Goal: Communication & Community: Answer question/provide support

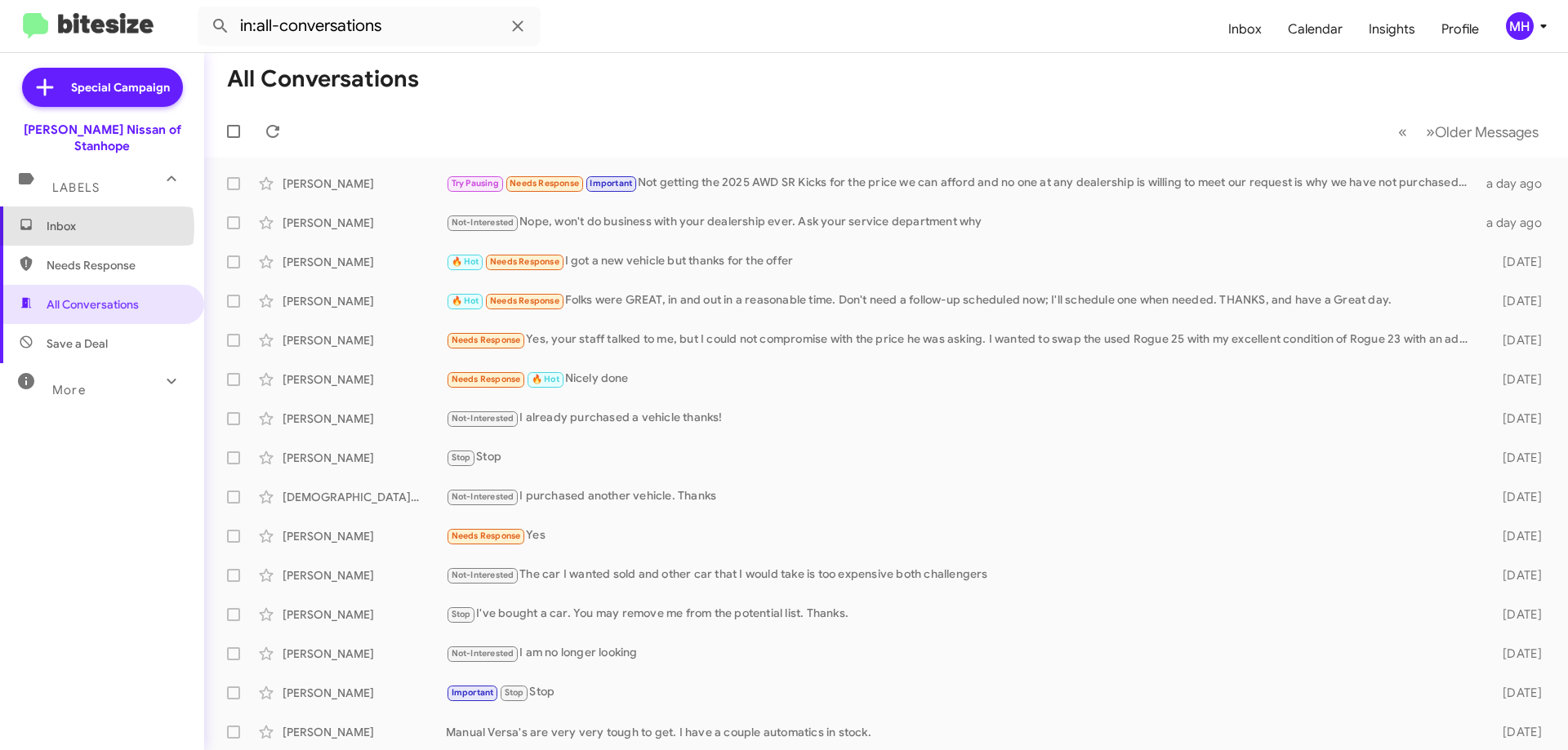
click at [90, 218] on span "Inbox" at bounding box center [115, 226] width 139 height 16
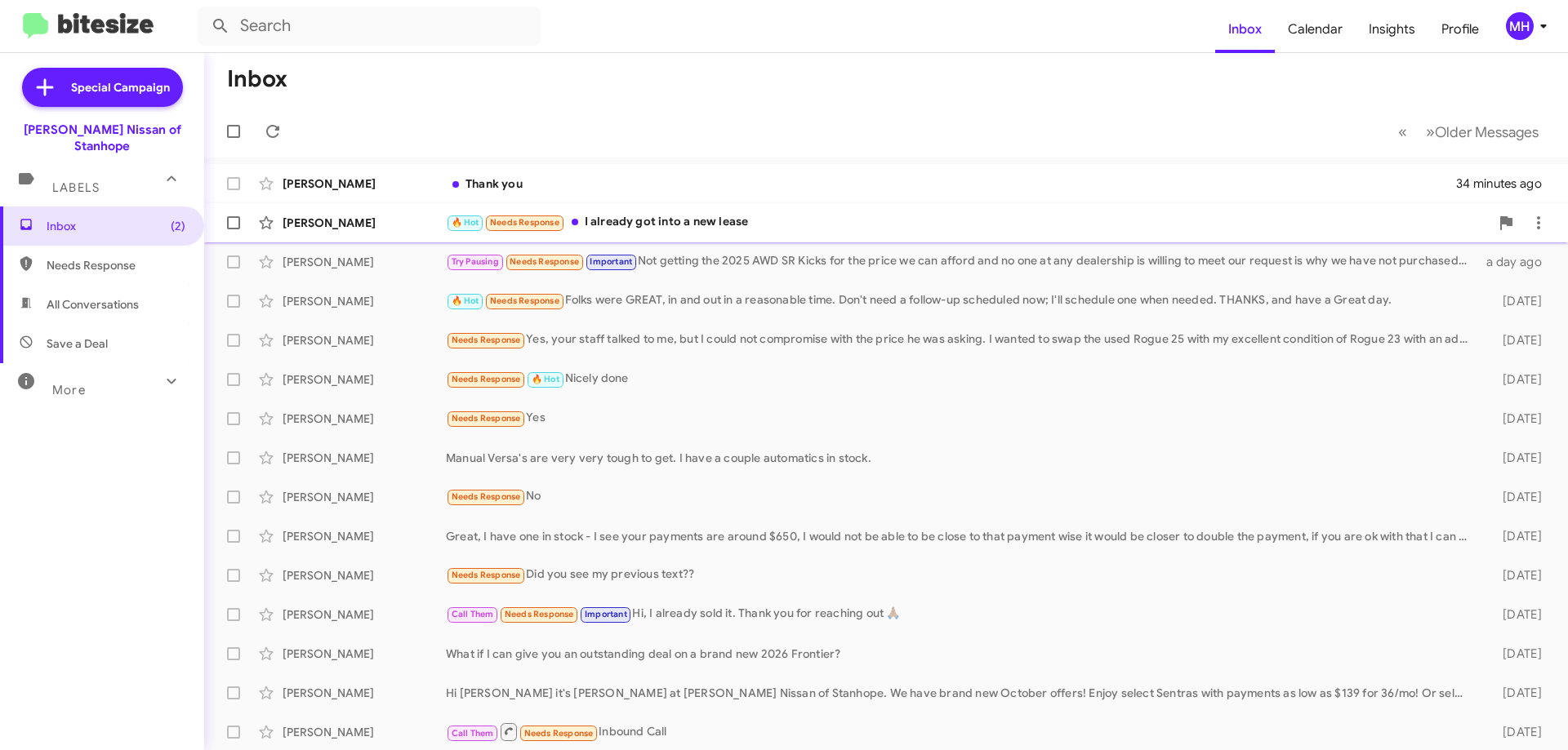
click at [642, 222] on div "🔥 Hot Needs Response I already got into a new lease" at bounding box center [968, 222] width 1044 height 19
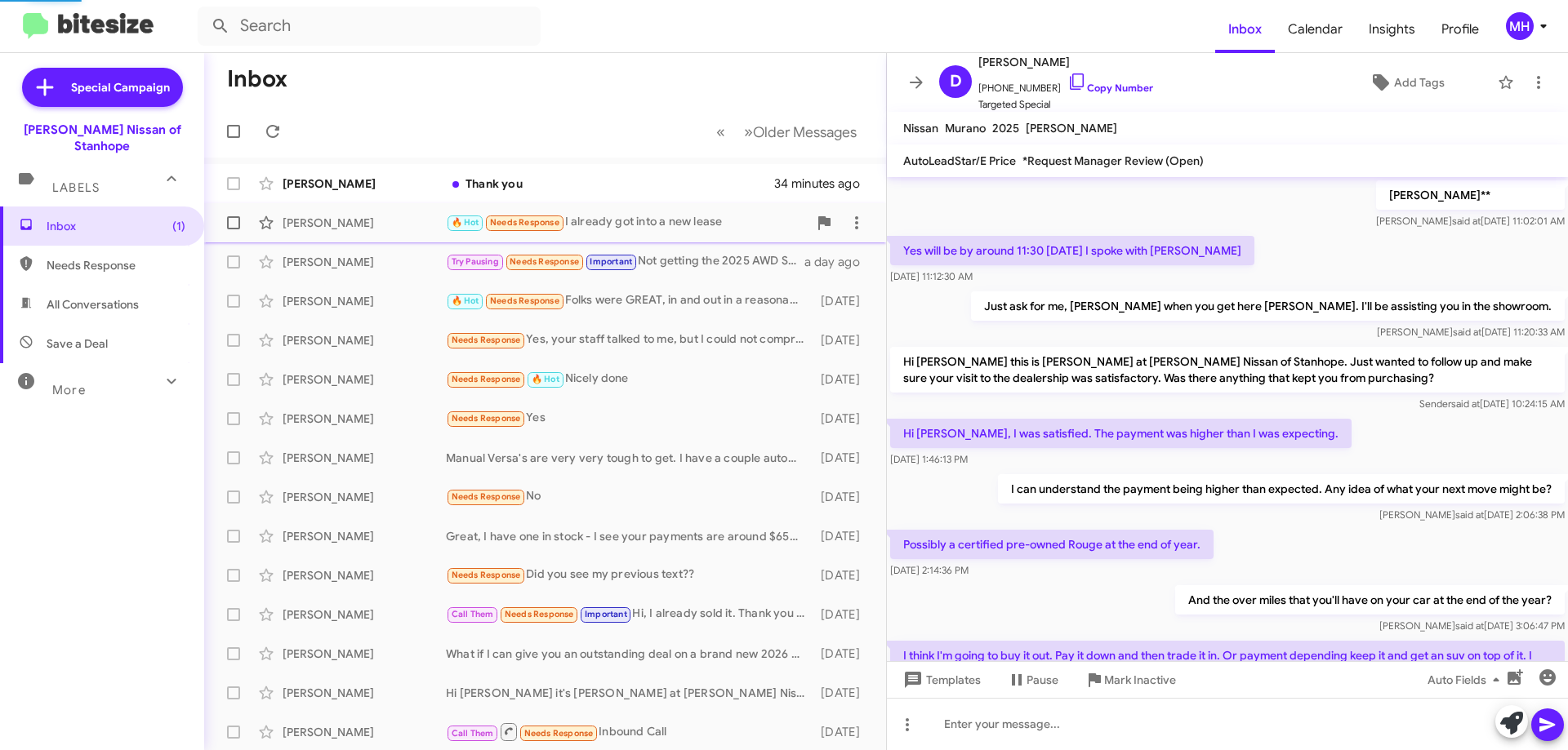
scroll to position [1018, 0]
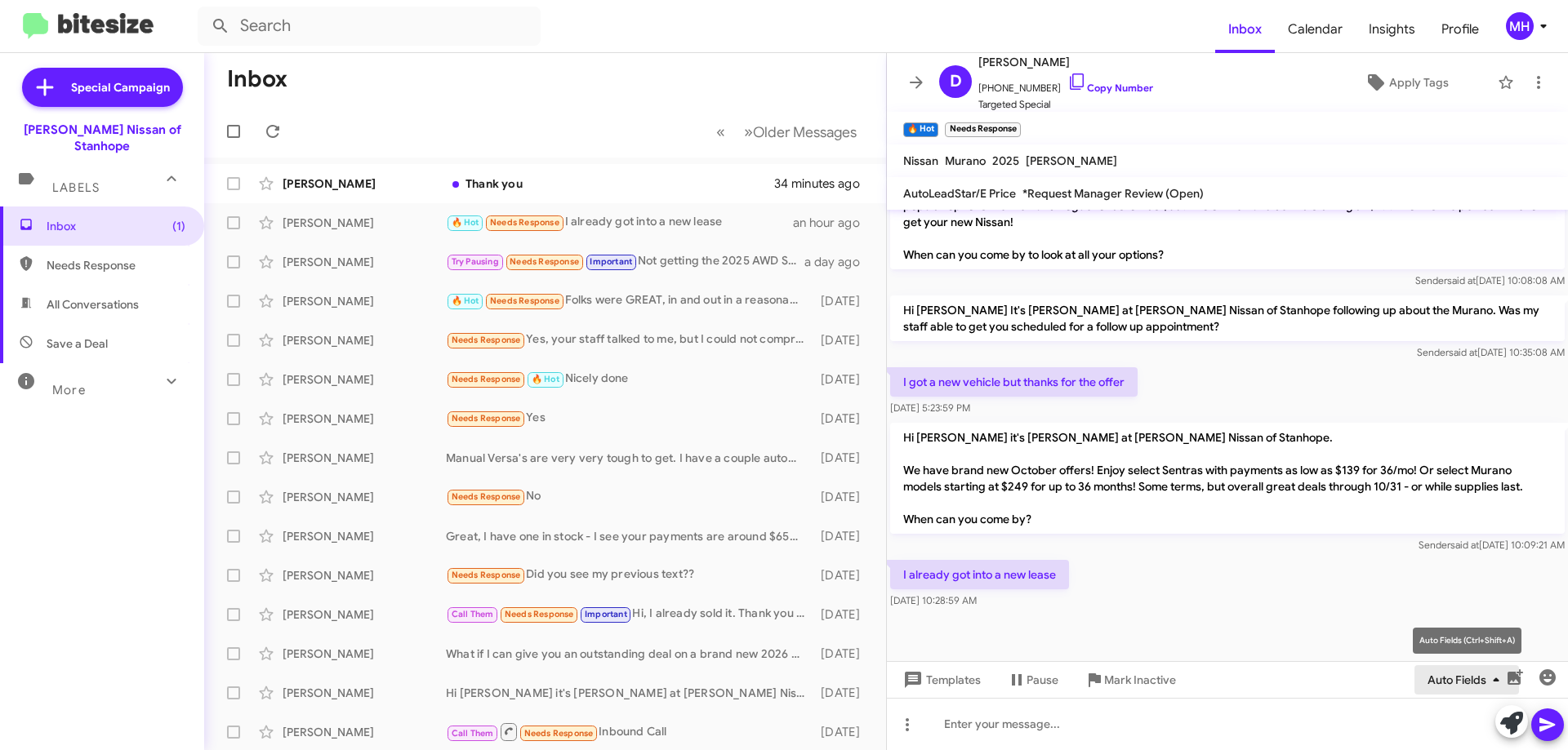
click at [1496, 680] on icon "button" at bounding box center [1496, 679] width 6 height 4
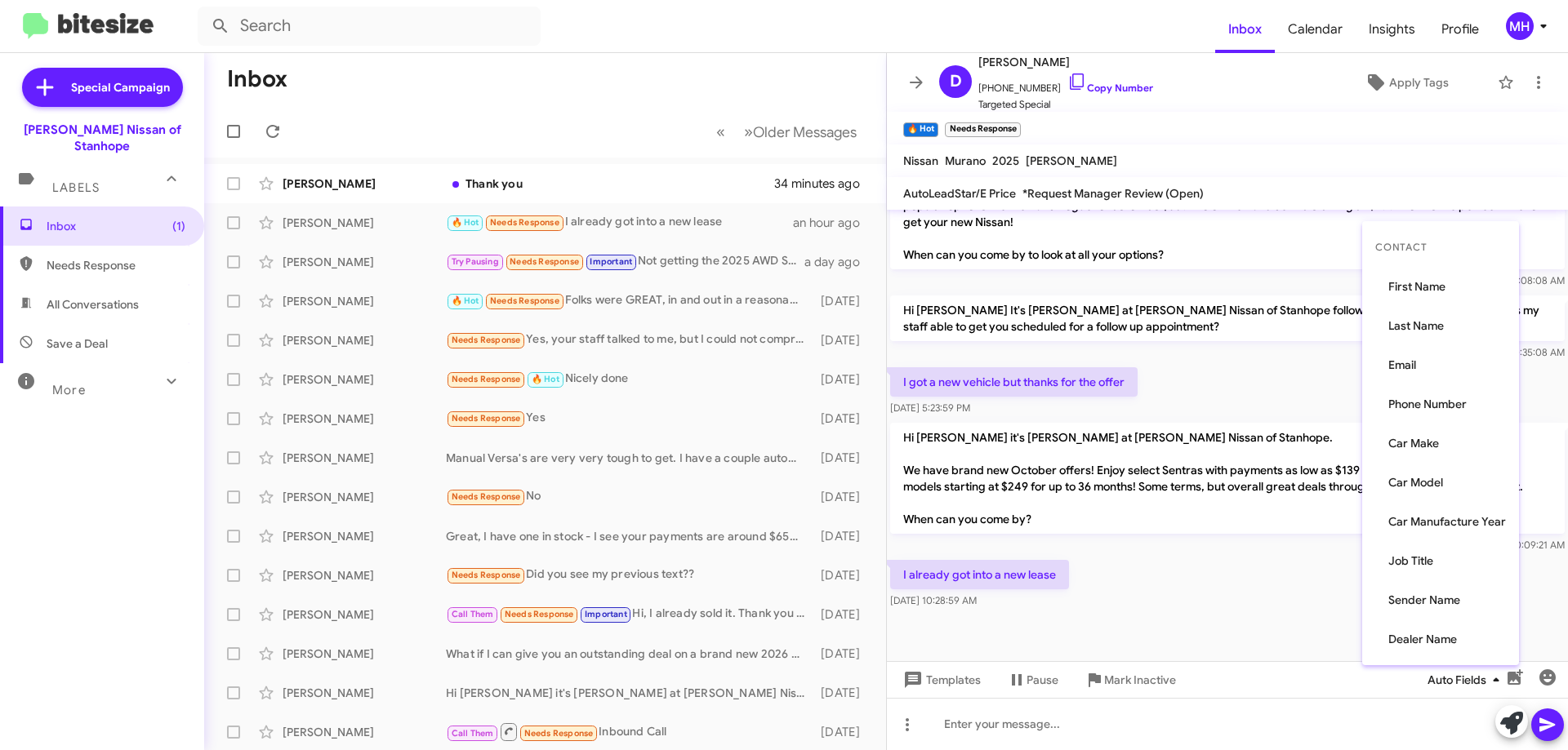
click at [1496, 680] on div at bounding box center [784, 375] width 1568 height 750
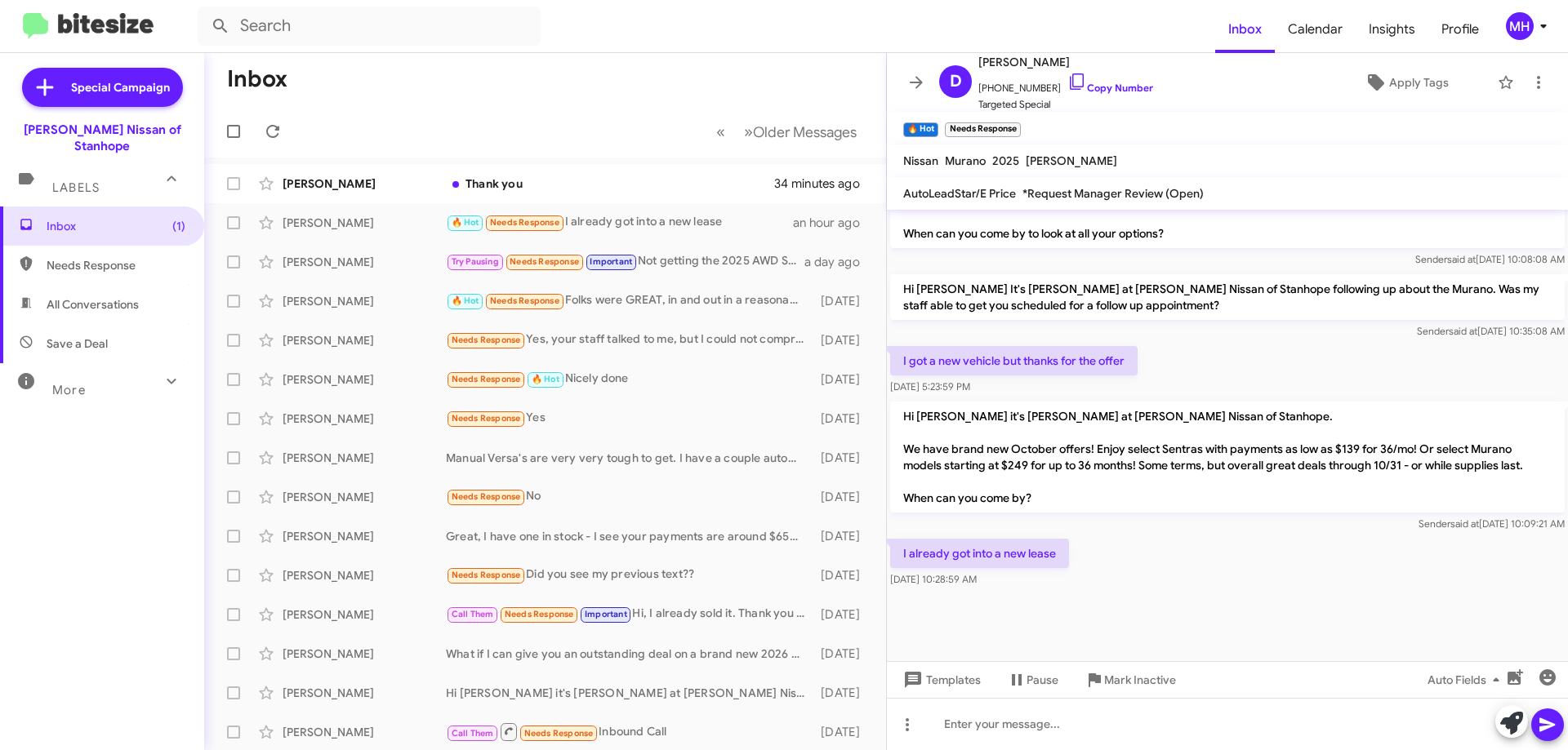
scroll to position [1051, 0]
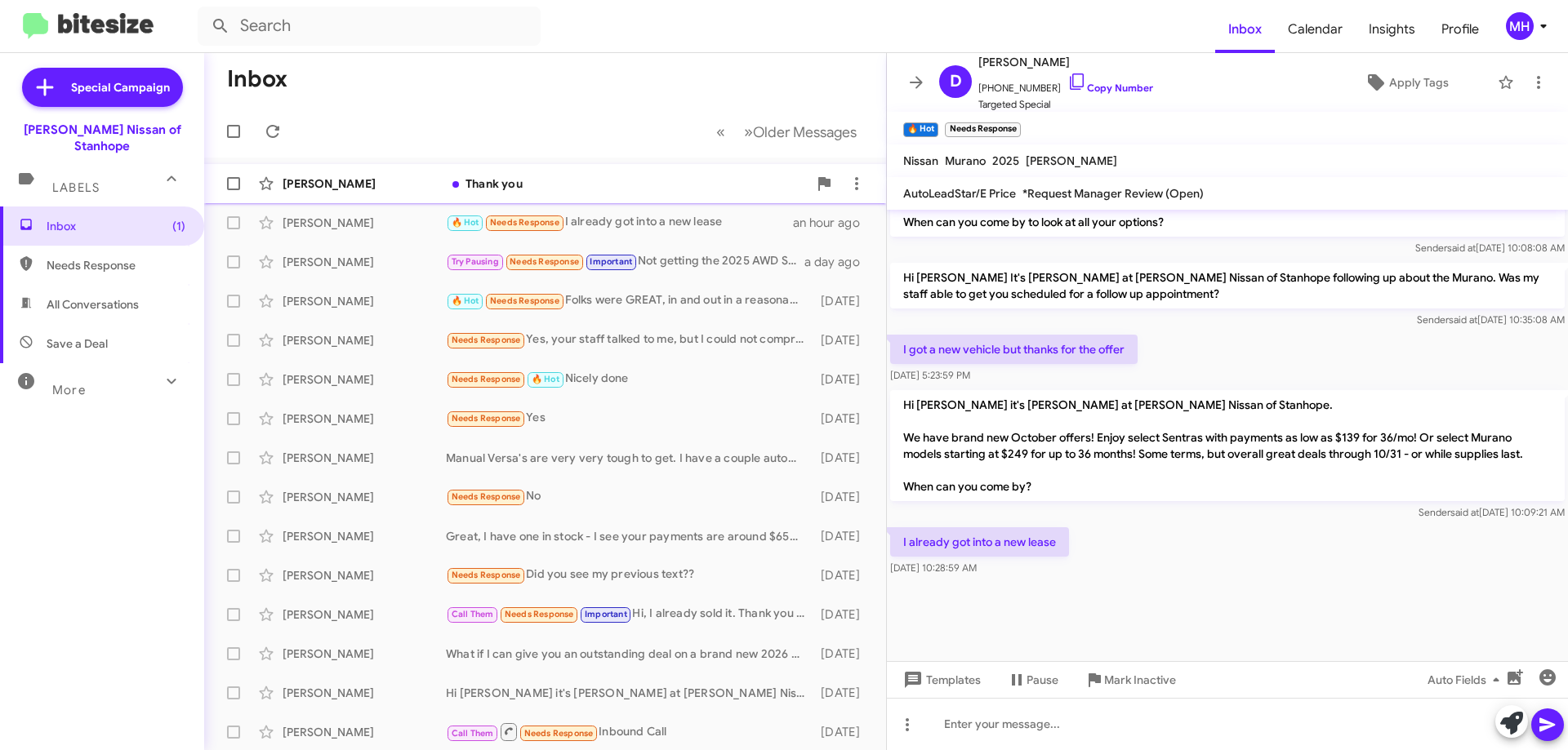
click at [539, 181] on div "Thank you" at bounding box center [627, 183] width 362 height 16
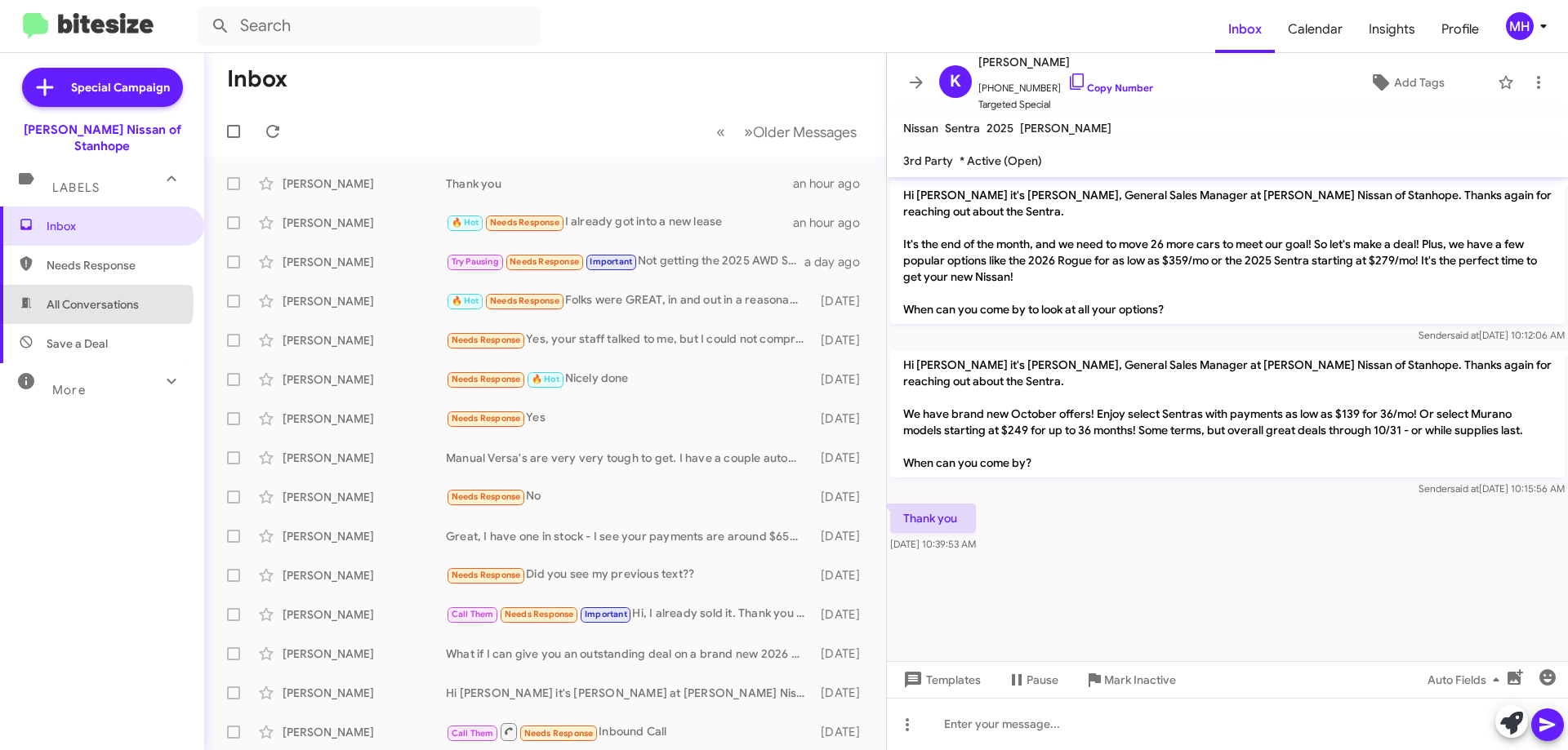
click at [78, 296] on span "All Conversations" at bounding box center [92, 304] width 92 height 16
type input "in:all-conversations"
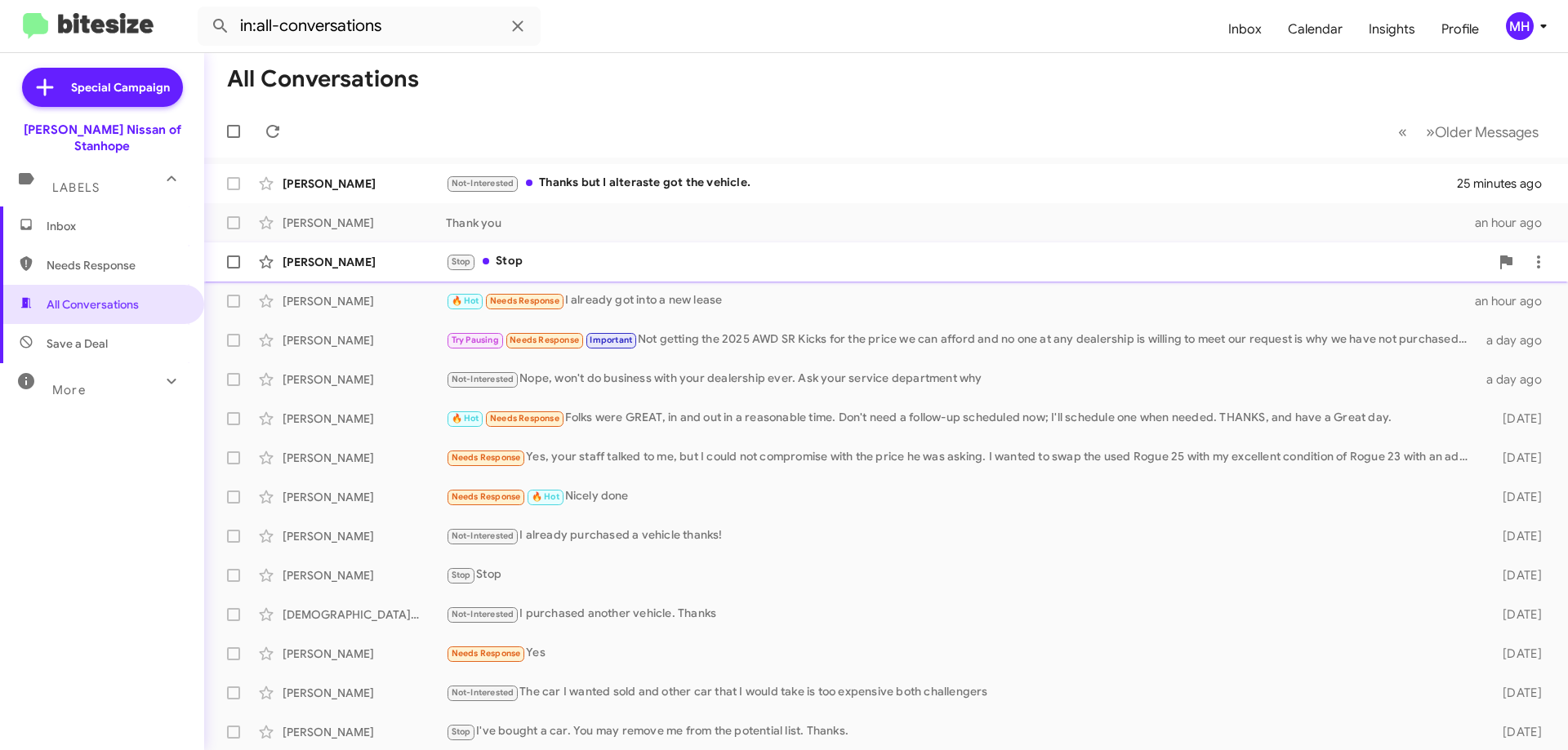
click at [609, 258] on div "Stop Stop" at bounding box center [968, 262] width 1044 height 19
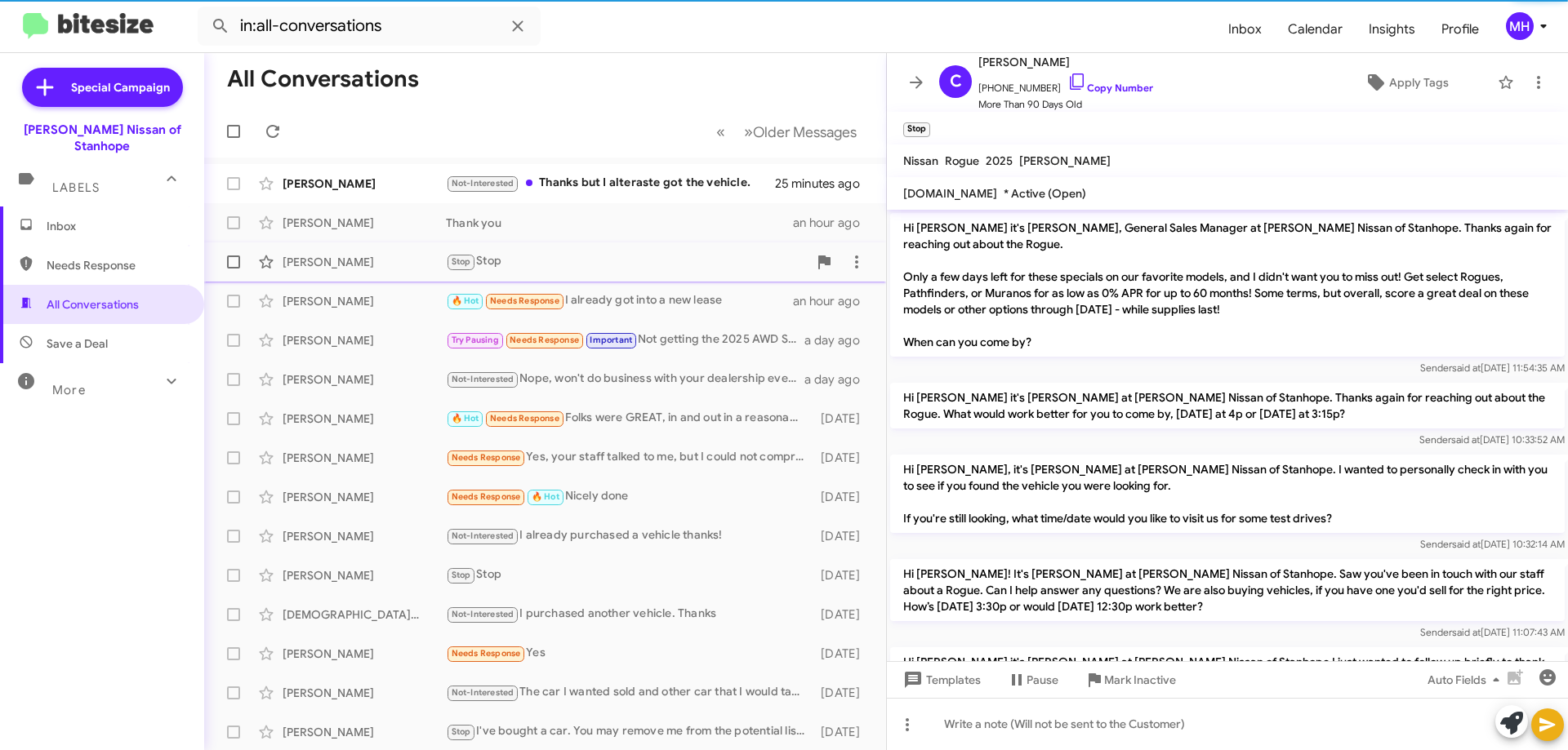
scroll to position [747, 0]
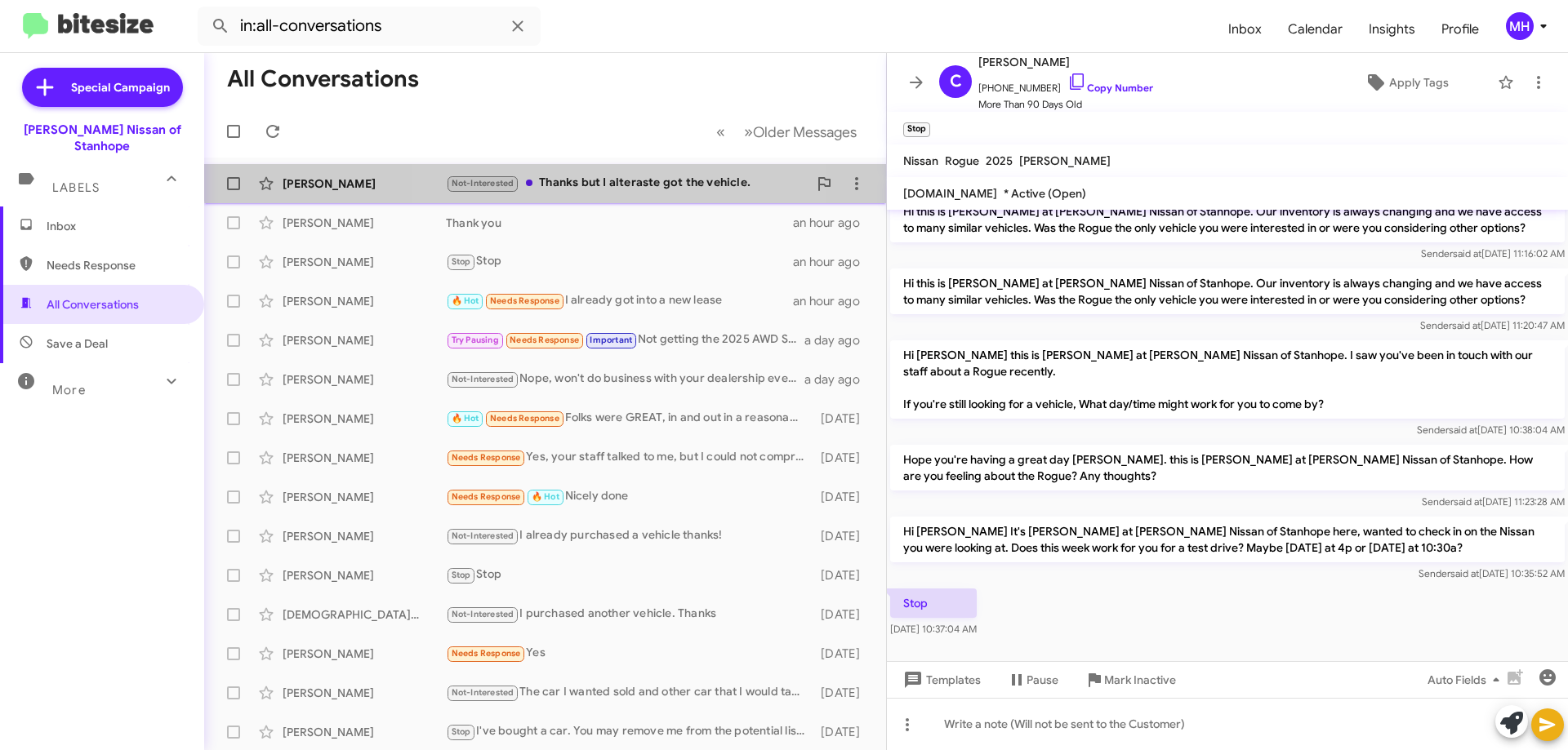
click at [591, 177] on div "Not-Interested Thanks but I alteraste got the vehicle." at bounding box center [627, 183] width 362 height 19
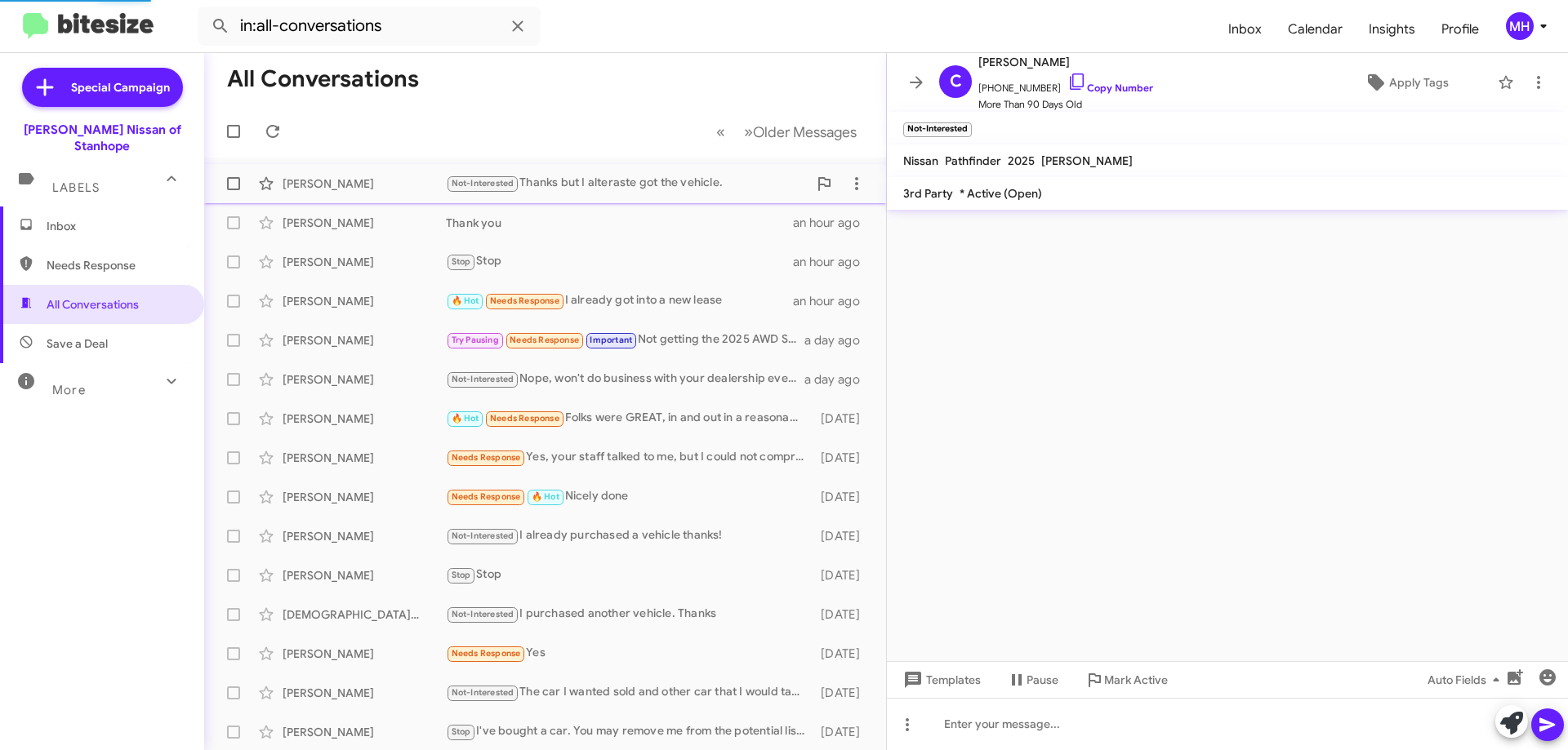
scroll to position [983, 0]
